Goal: Transaction & Acquisition: Purchase product/service

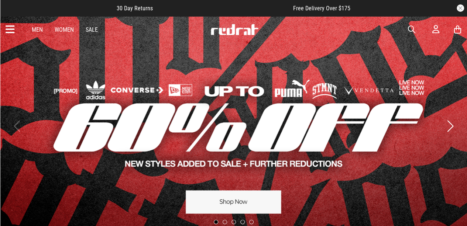
click at [10, 28] on icon at bounding box center [10, 30] width 9 height 12
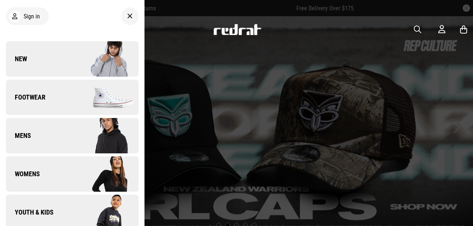
click at [66, 208] on link "Youth & Kids" at bounding box center [72, 212] width 133 height 35
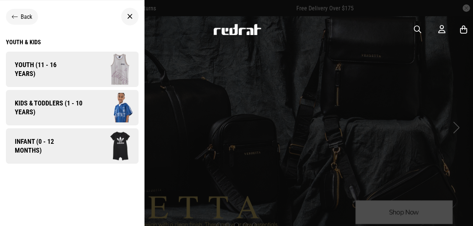
click at [66, 104] on span "Kids & Toddlers (1 - 10 years)" at bounding box center [46, 108] width 80 height 18
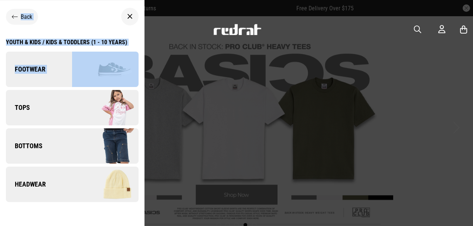
drag, startPoint x: 137, startPoint y: 48, endPoint x: 143, endPoint y: 108, distance: 59.4
click at [143, 108] on div "Back Youth & Kids Youth (11 - 16 years) Back Youth & Kids / Youth (11 - 16 year…" at bounding box center [72, 113] width 144 height 227
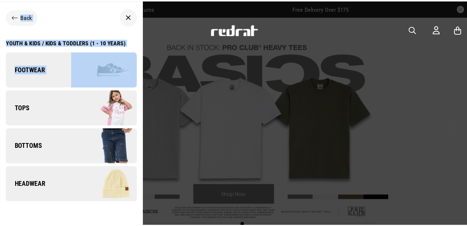
scroll to position [6, 0]
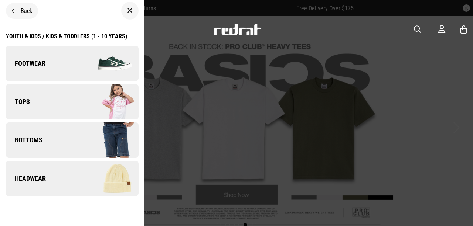
click at [183, 58] on div at bounding box center [236, 113] width 473 height 226
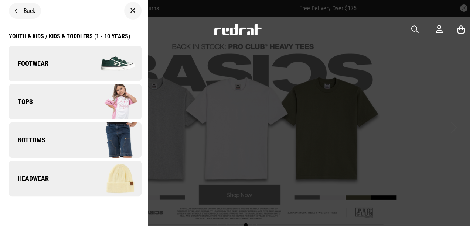
scroll to position [0, 0]
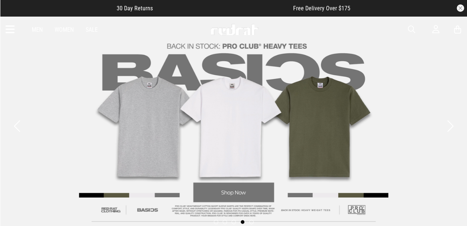
click at [414, 29] on span "button" at bounding box center [411, 29] width 7 height 9
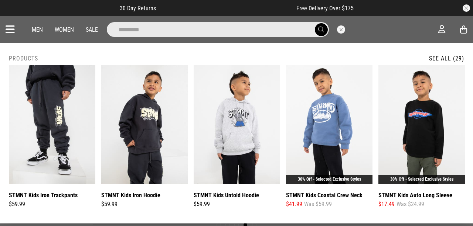
type input "*********"
click at [315, 23] on button "submit" at bounding box center [321, 29] width 13 height 13
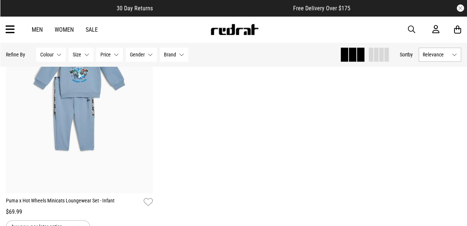
scroll to position [398, 0]
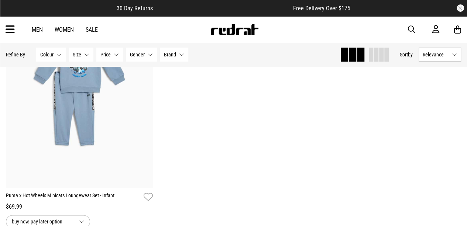
click at [3, 31] on div "Men Women Sale Sign in New Back Footwear Back Mens Back Womens Back Youth & Kid…" at bounding box center [233, 29] width 467 height 27
click at [11, 31] on icon at bounding box center [10, 30] width 9 height 12
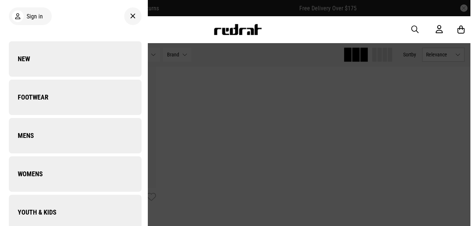
scroll to position [401, 0]
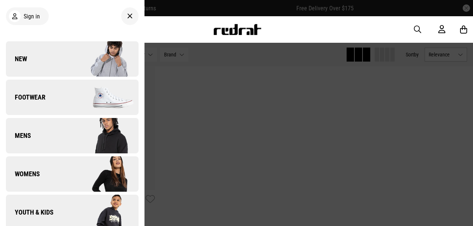
click at [72, 208] on img at bounding box center [105, 212] width 66 height 37
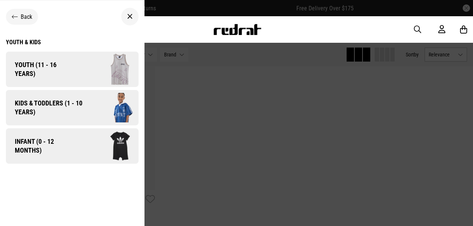
click at [68, 156] on link "Infant (0 - 12 months)" at bounding box center [72, 146] width 133 height 35
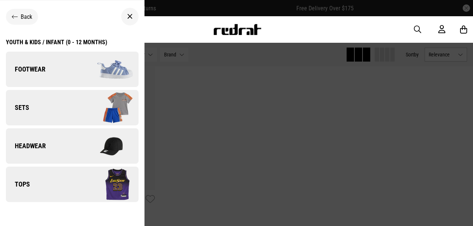
click at [55, 115] on link "Sets" at bounding box center [72, 107] width 133 height 35
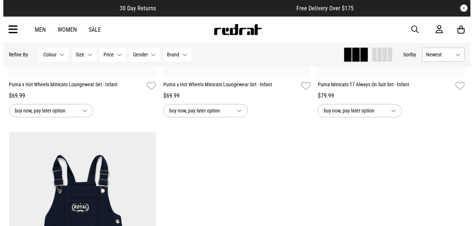
scroll to position [266, 0]
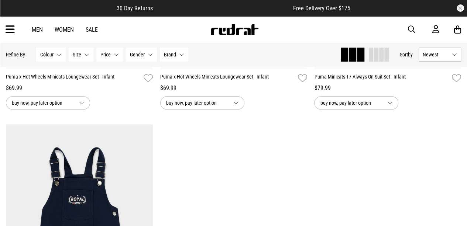
click at [8, 37] on div "Men Women Sale Sign in New Back Footwear Back Mens Back Womens Back Youth & Kid…" at bounding box center [233, 29] width 467 height 27
click at [10, 30] on icon at bounding box center [10, 30] width 9 height 12
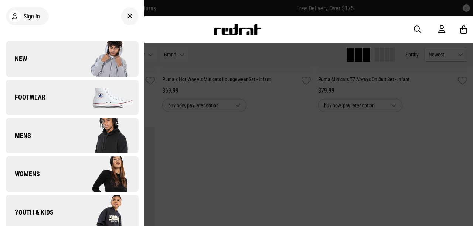
click at [35, 208] on link "Youth & Kids" at bounding box center [72, 212] width 133 height 35
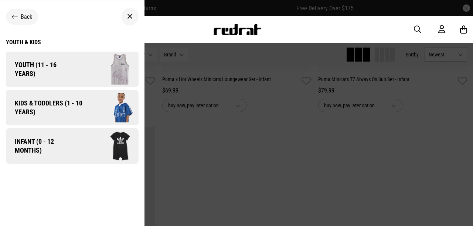
click at [55, 141] on span "Infant (0 - 12 months)" at bounding box center [41, 146] width 71 height 18
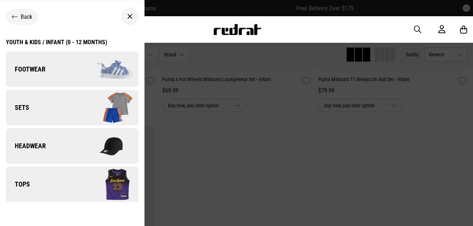
click at [72, 194] on img at bounding box center [105, 184] width 66 height 37
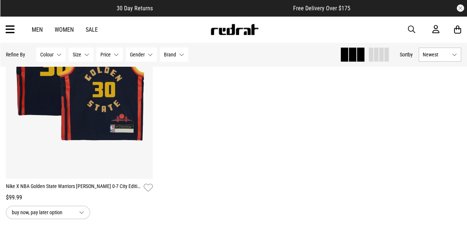
scroll to position [156, 0]
